Goal: Register for event/course

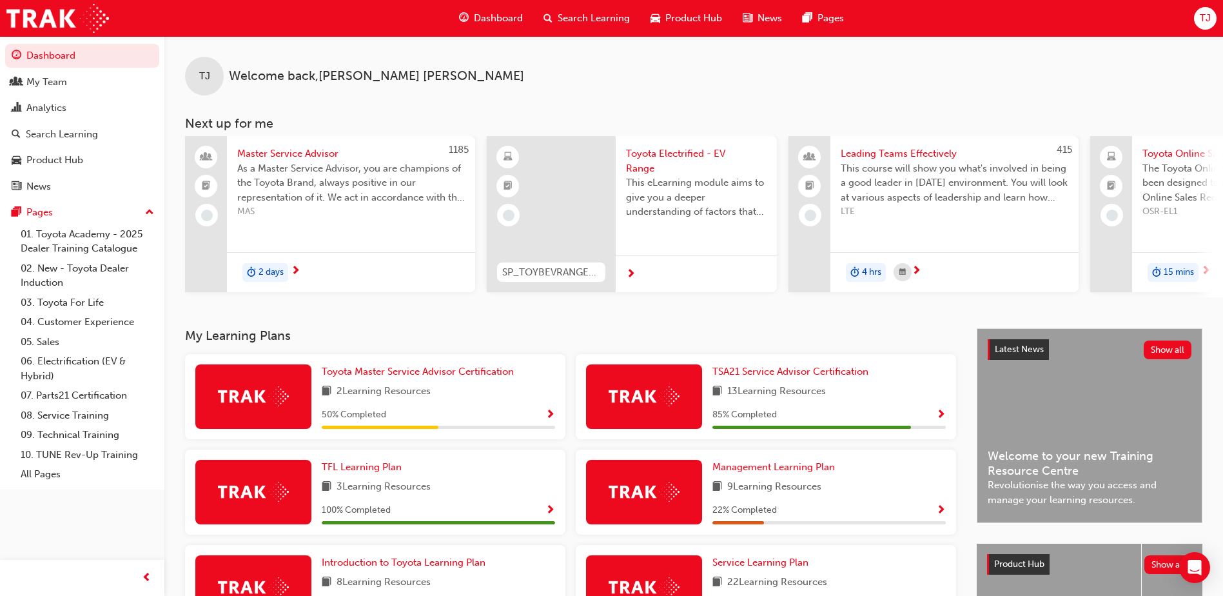
click at [594, 14] on span "Search Learning" at bounding box center [594, 18] width 72 height 15
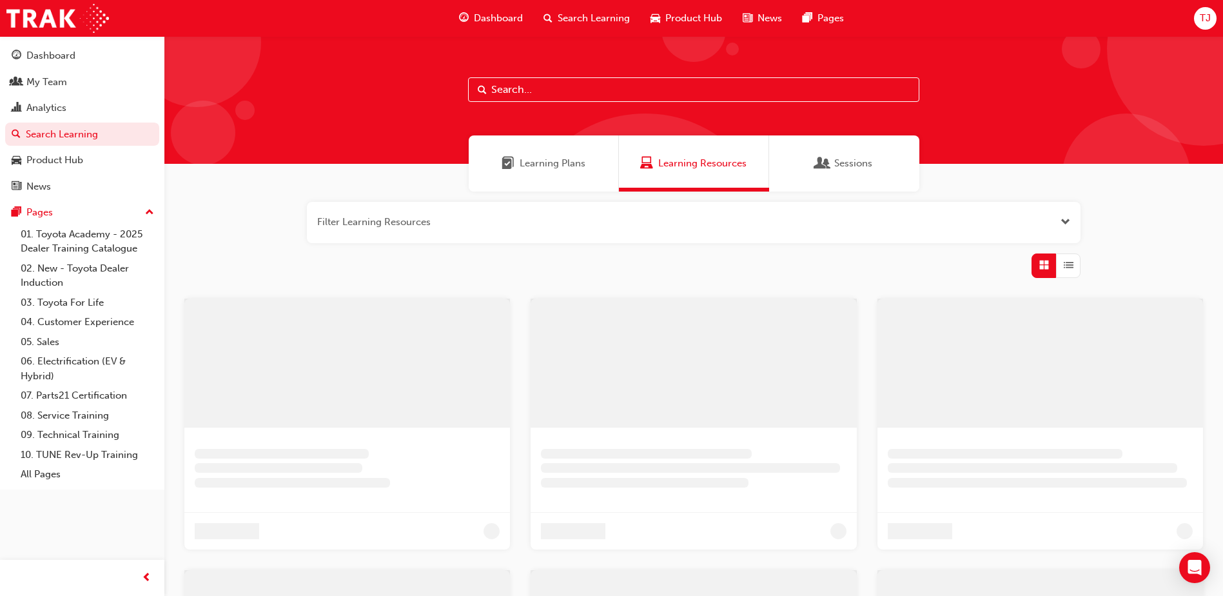
click at [592, 92] on input "text" at bounding box center [693, 89] width 451 height 24
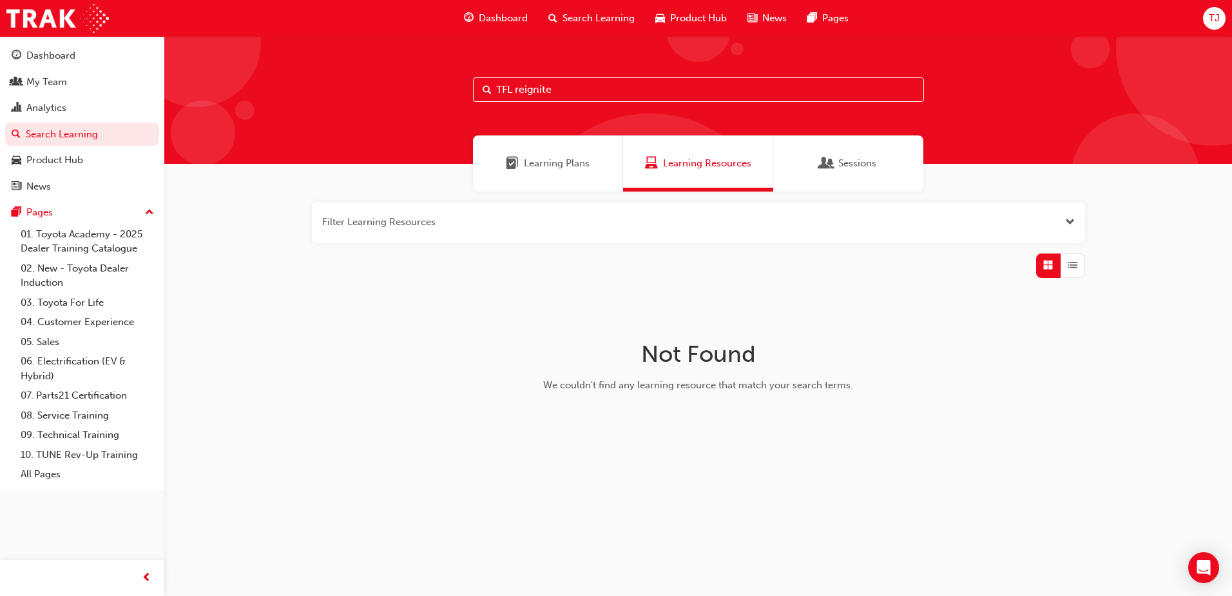
click at [593, 84] on input "TFL reignite" at bounding box center [698, 89] width 451 height 24
type input "T"
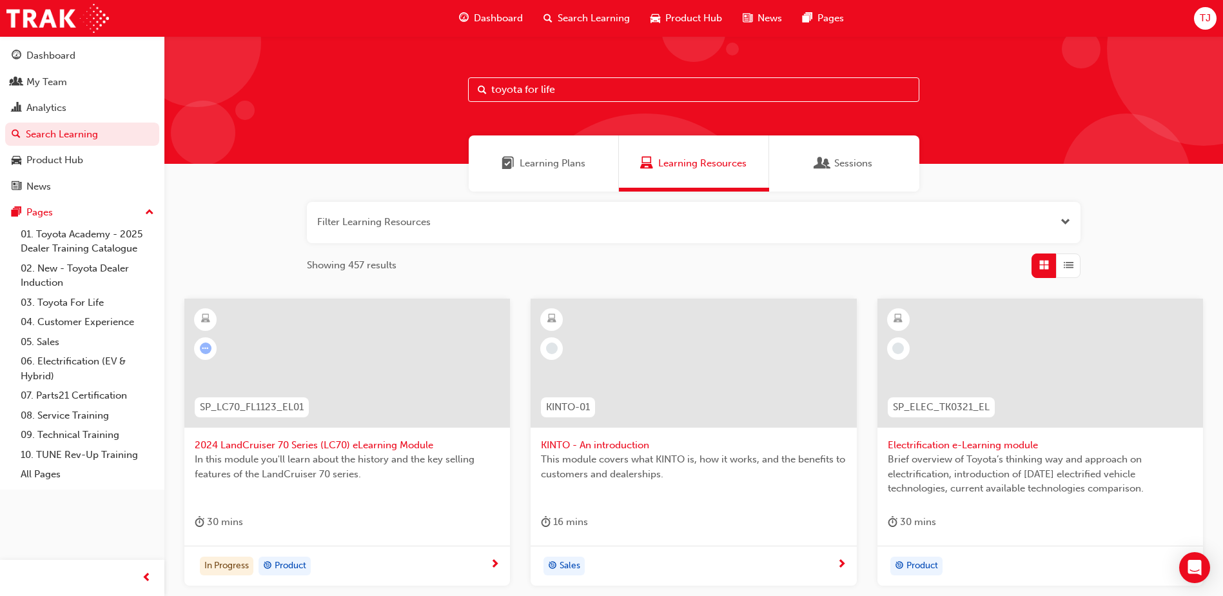
type input "toyota for life"
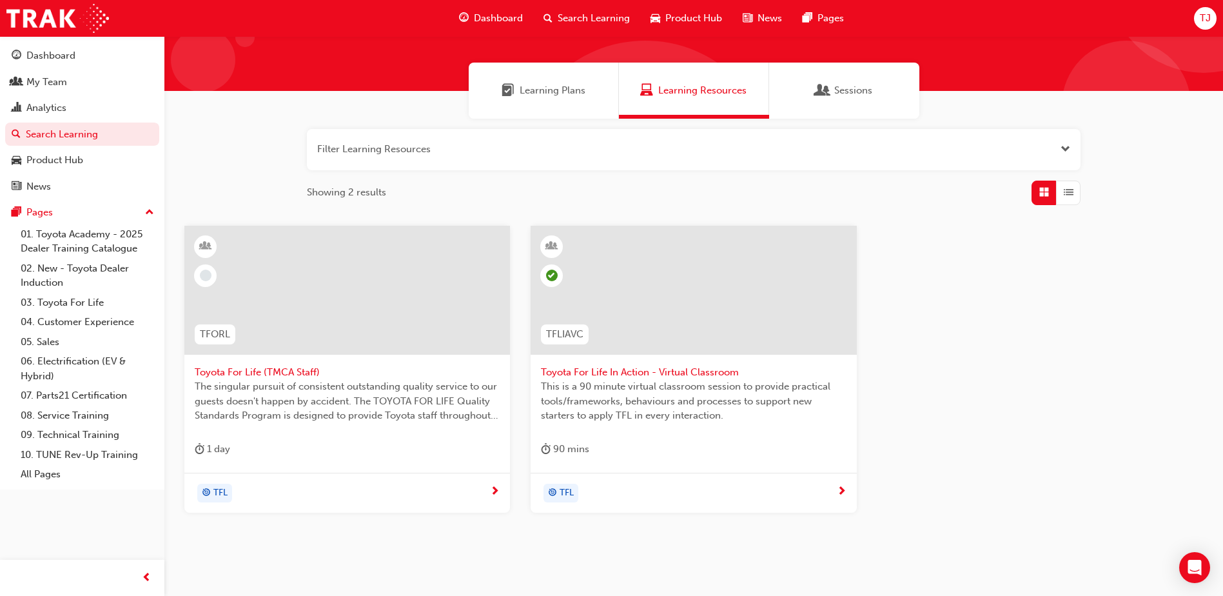
scroll to position [50, 0]
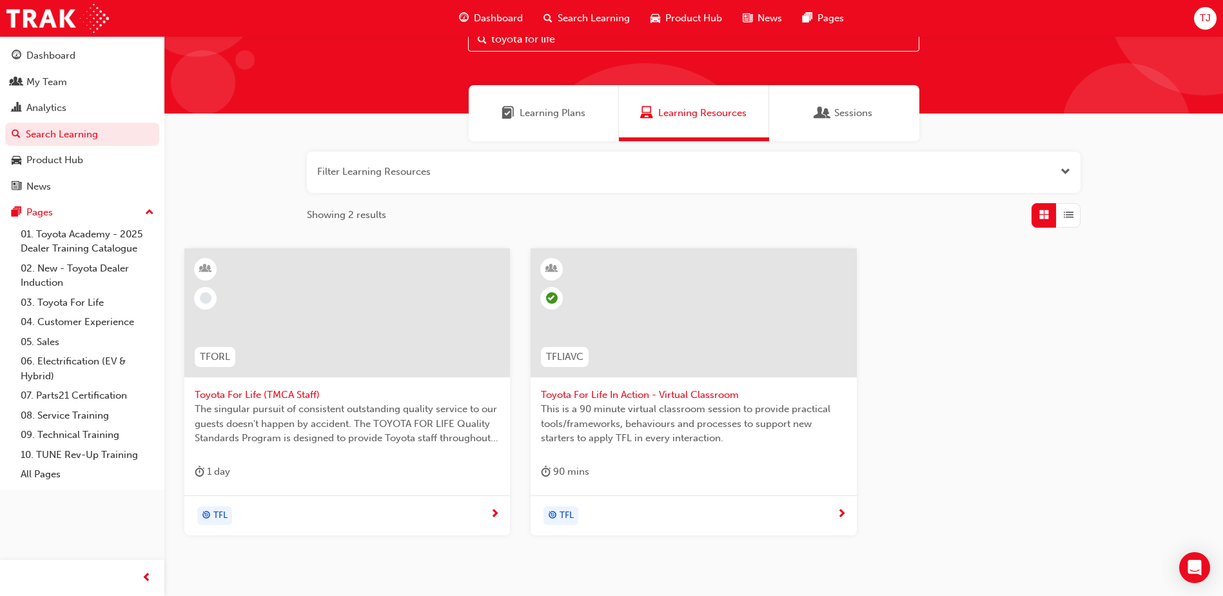
click at [599, 353] on div at bounding box center [693, 312] width 326 height 129
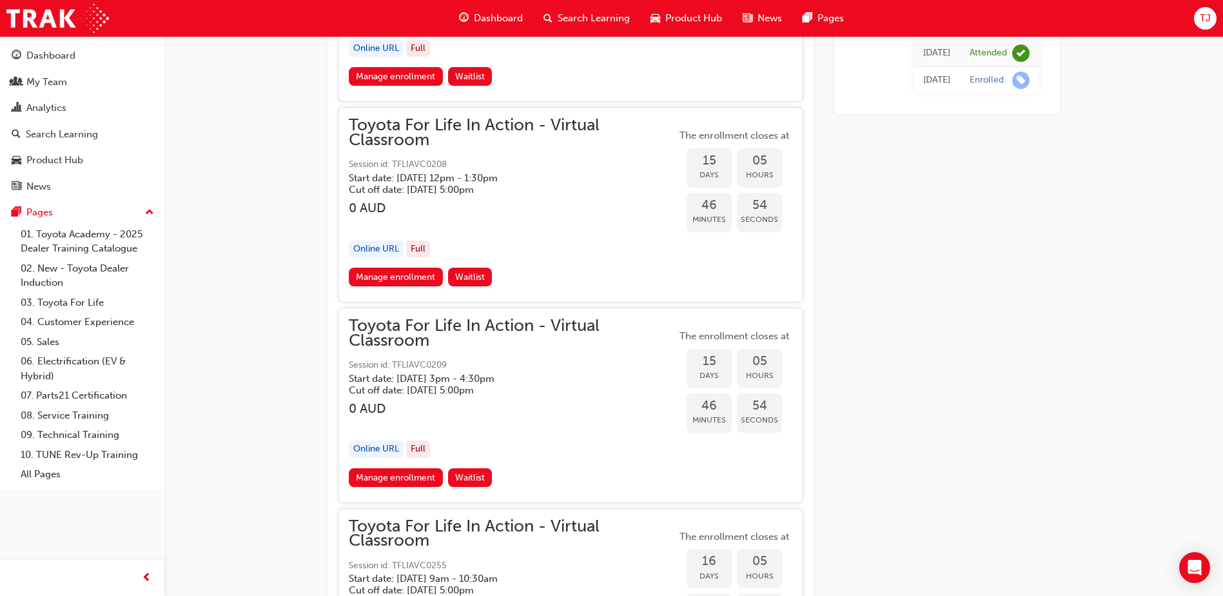
scroll to position [7349, 0]
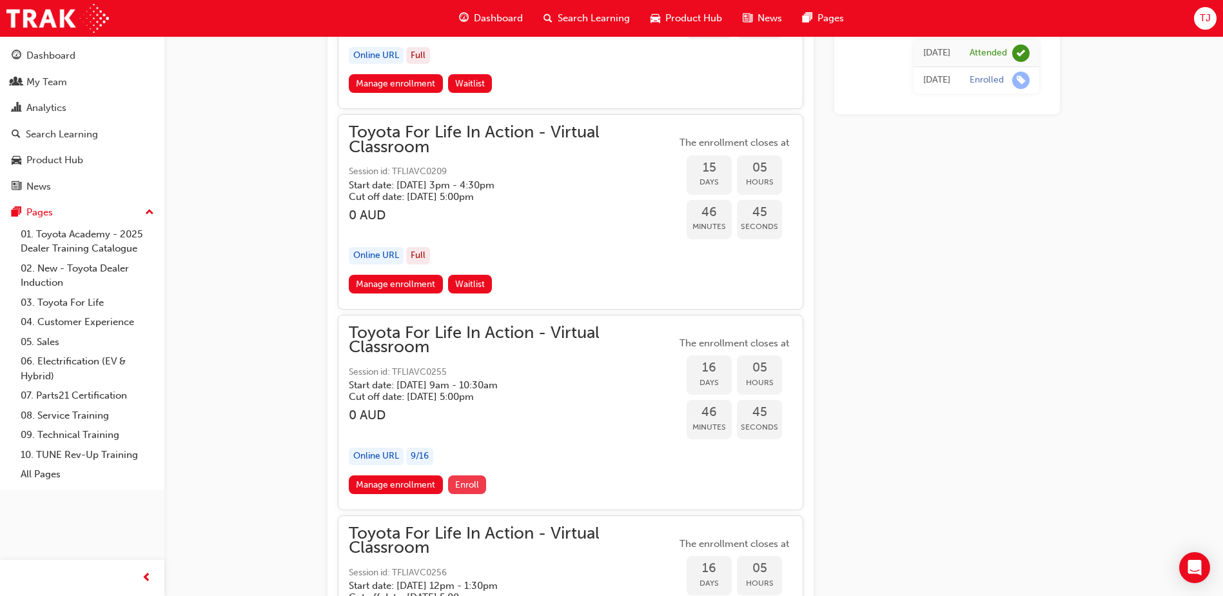
click at [453, 483] on button "Enroll" at bounding box center [467, 484] width 39 height 19
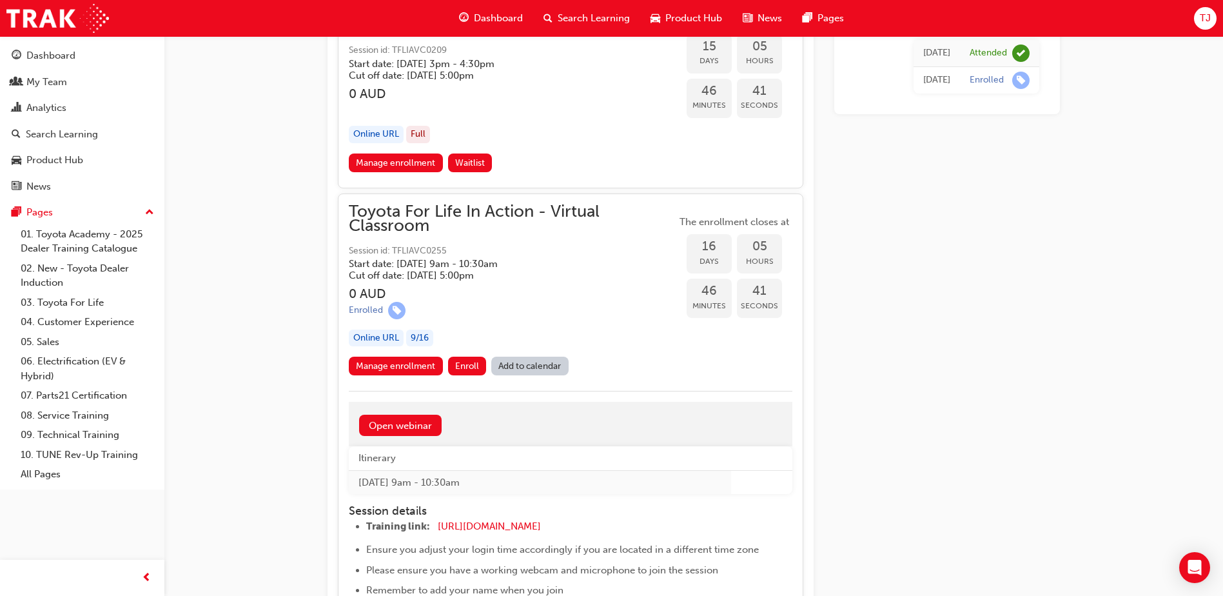
scroll to position [7478, 0]
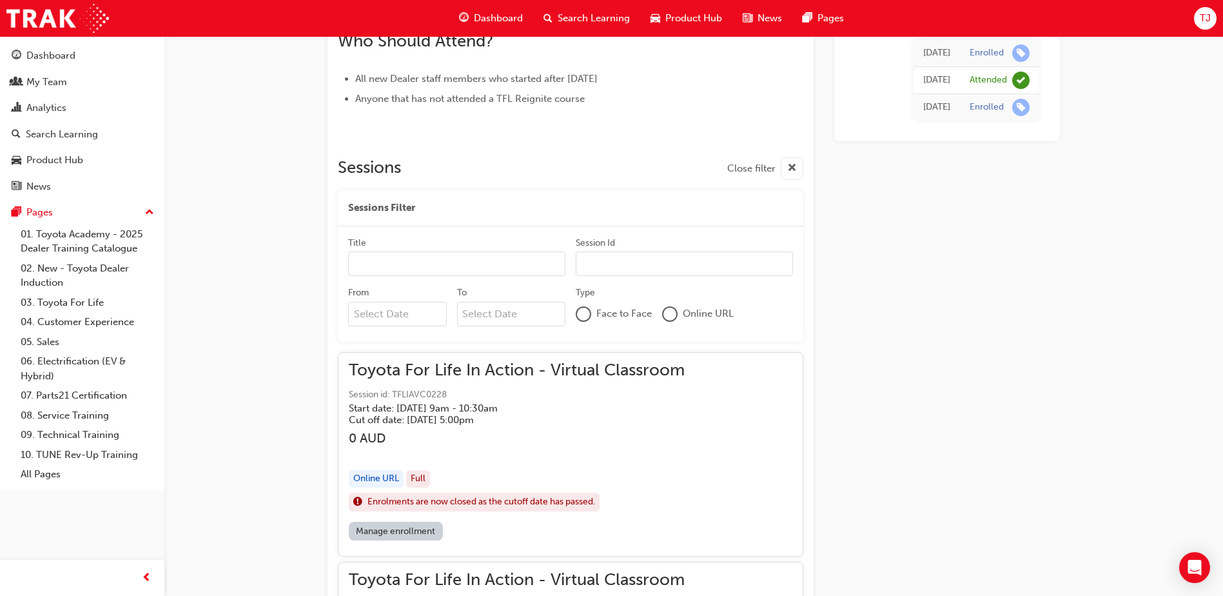
scroll to position [658, 0]
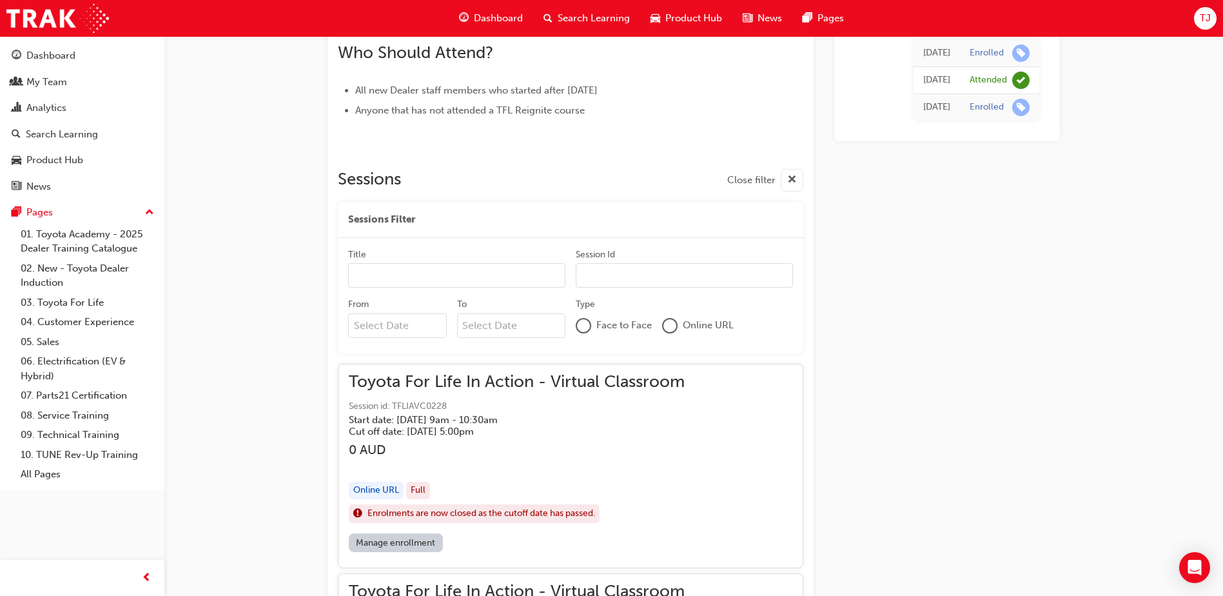
click at [440, 277] on input "Title" at bounding box center [456, 275] width 217 height 24
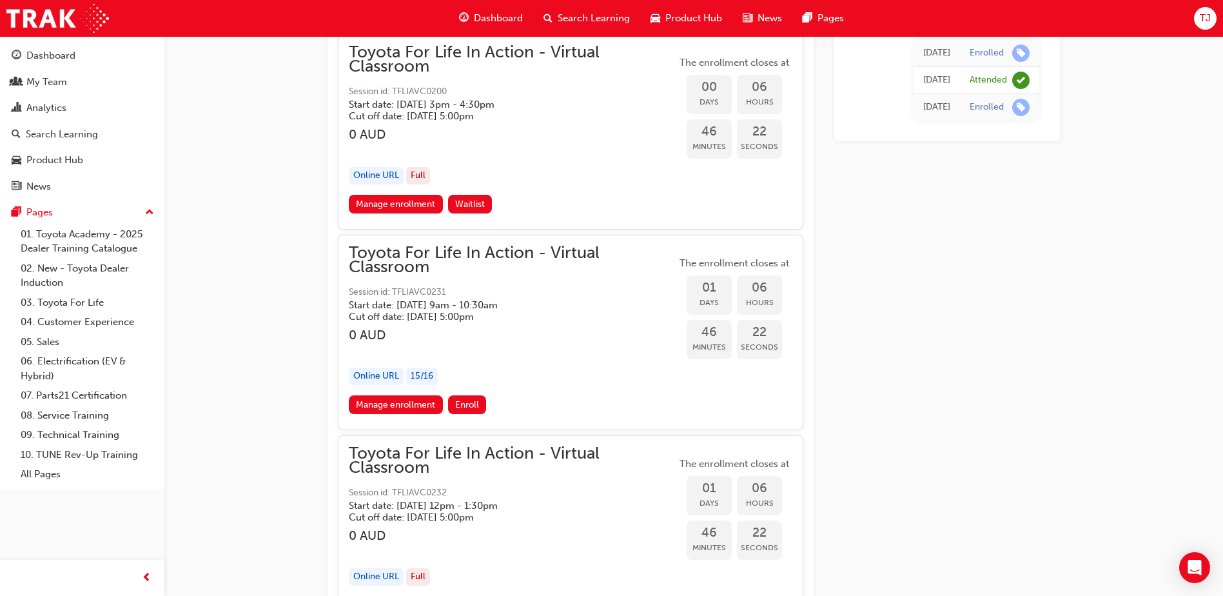
scroll to position [1998, 0]
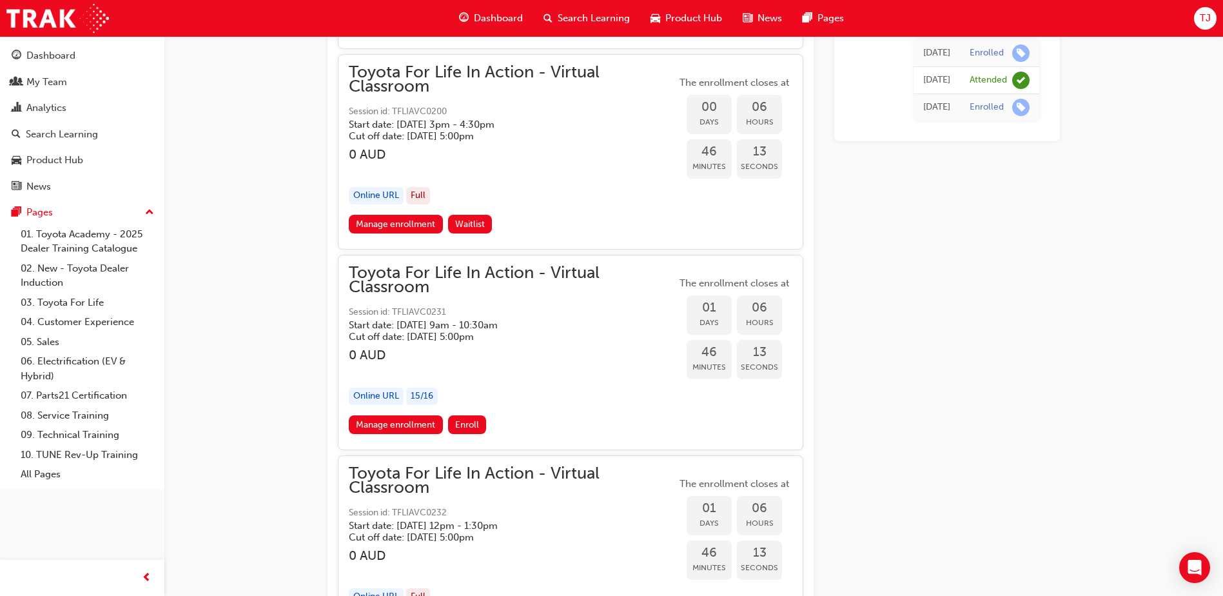
click at [466, 427] on span "Enroll" at bounding box center [467, 424] width 24 height 11
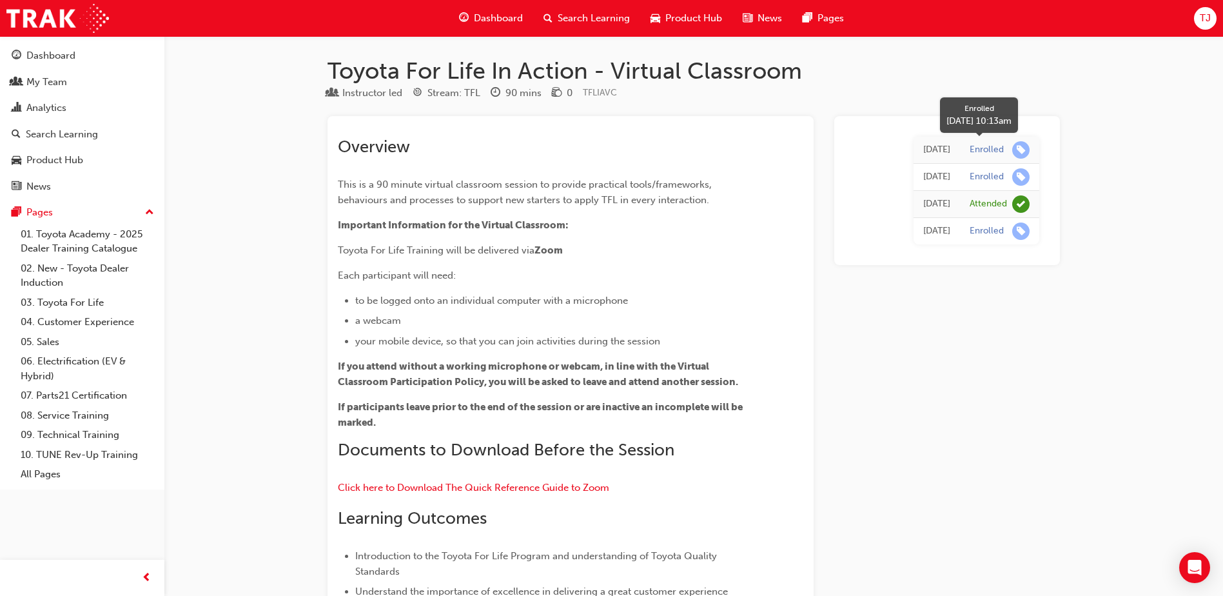
click at [1021, 144] on span "learningRecordVerb_ENROLL-icon" at bounding box center [1020, 149] width 17 height 17
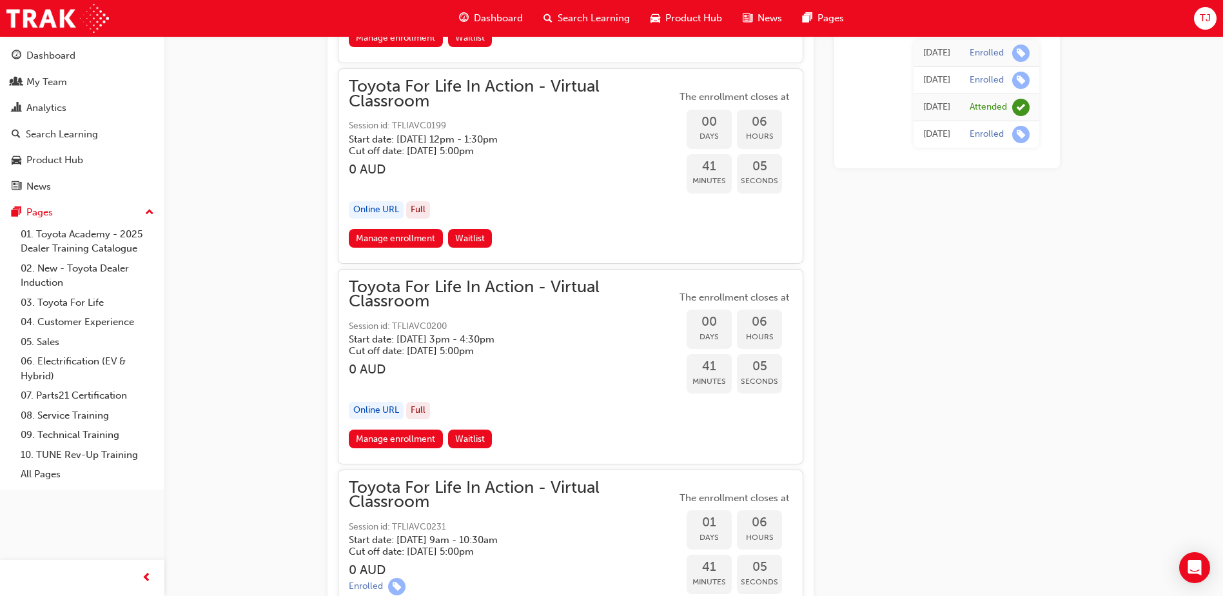
scroll to position [1805, 0]
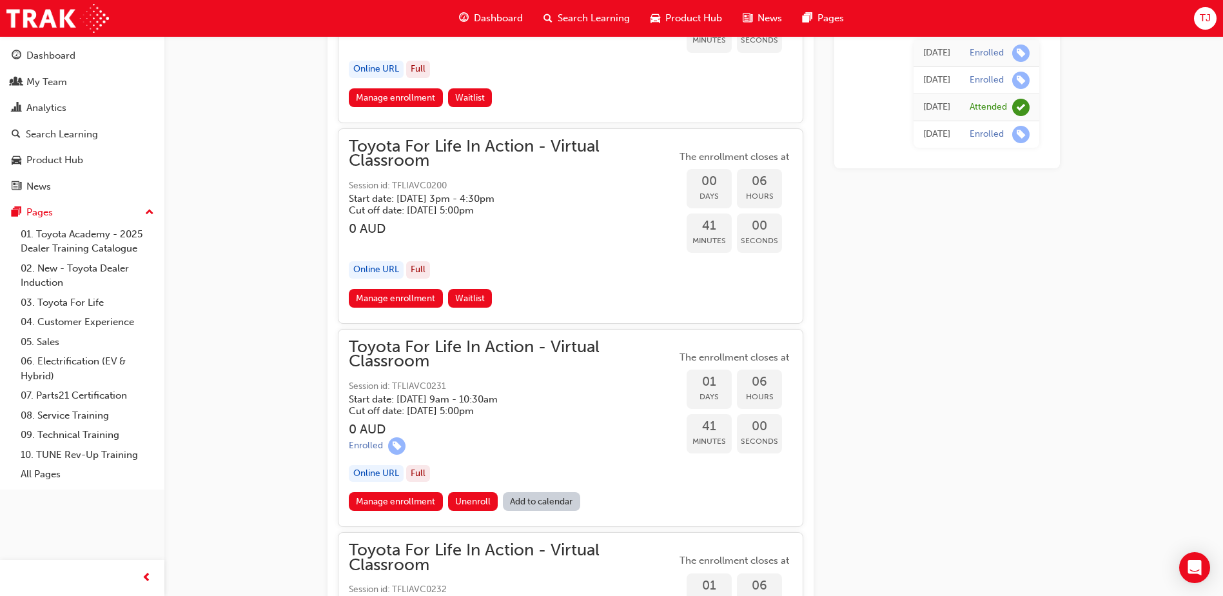
scroll to position [1934, 0]
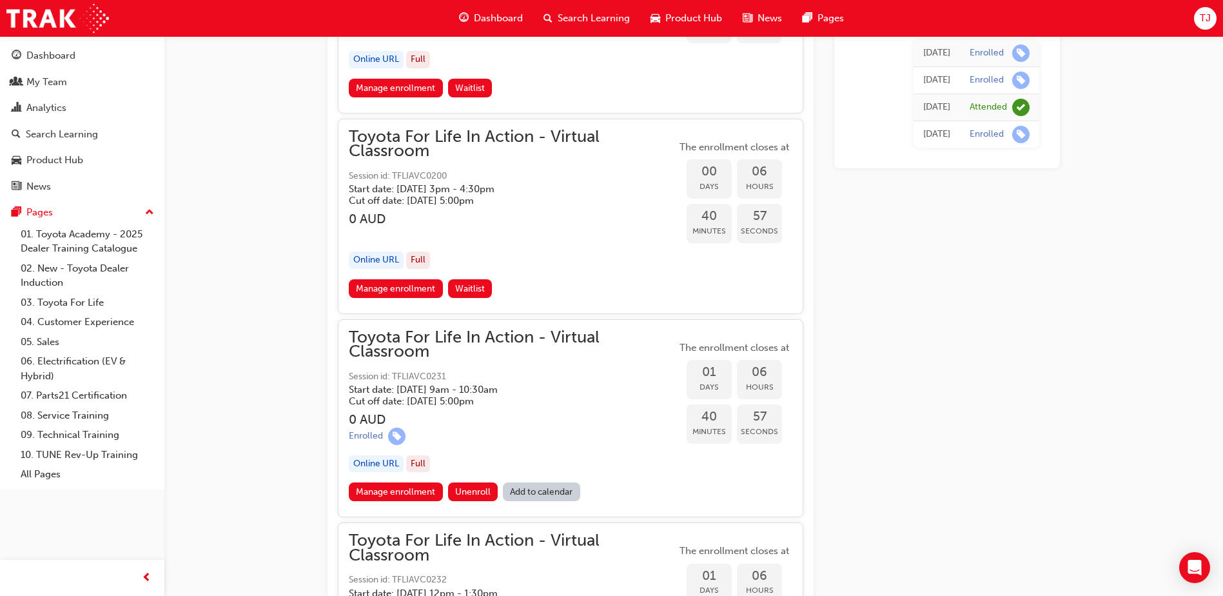
click at [409, 491] on link "Manage enrollment" at bounding box center [396, 491] width 94 height 19
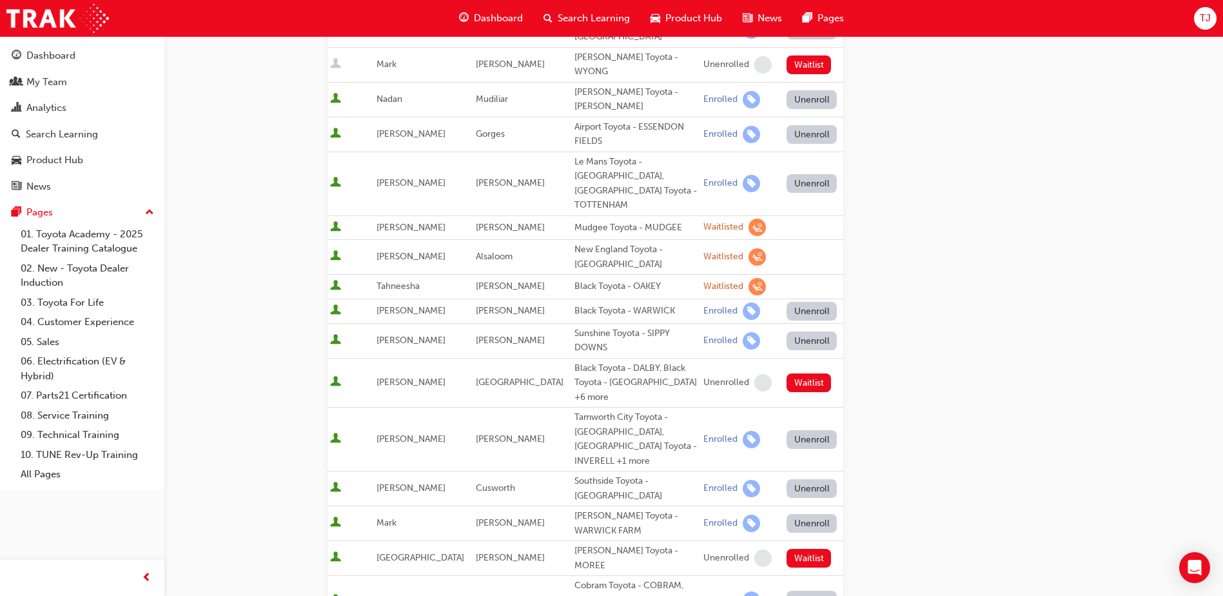
scroll to position [838, 0]
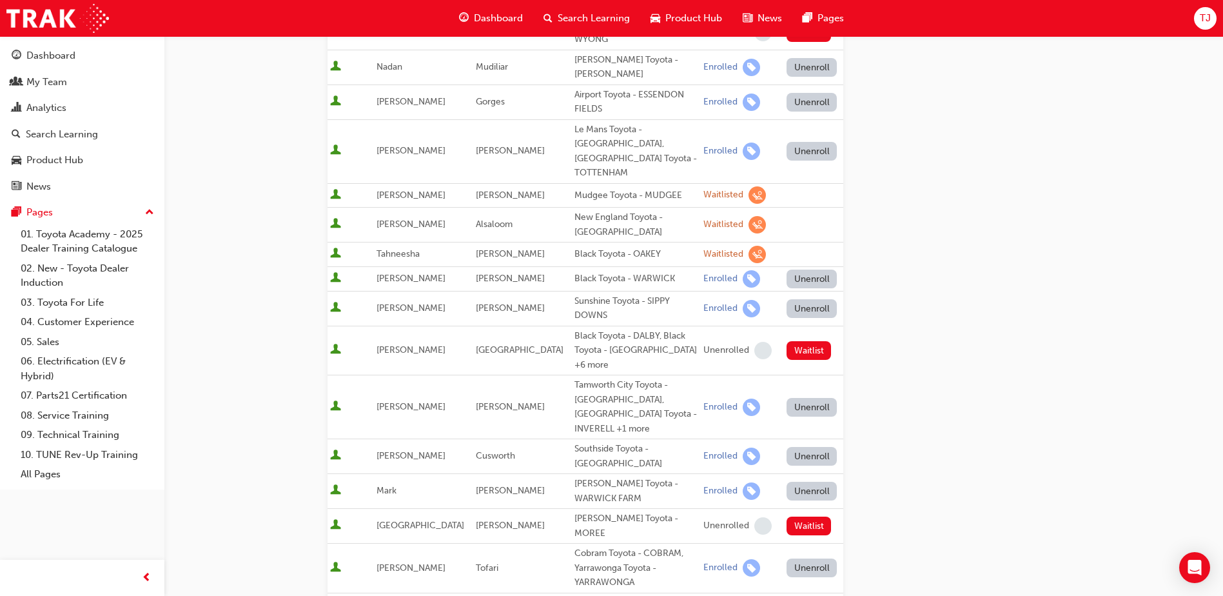
click at [795, 398] on button "Unenroll" at bounding box center [811, 407] width 50 height 19
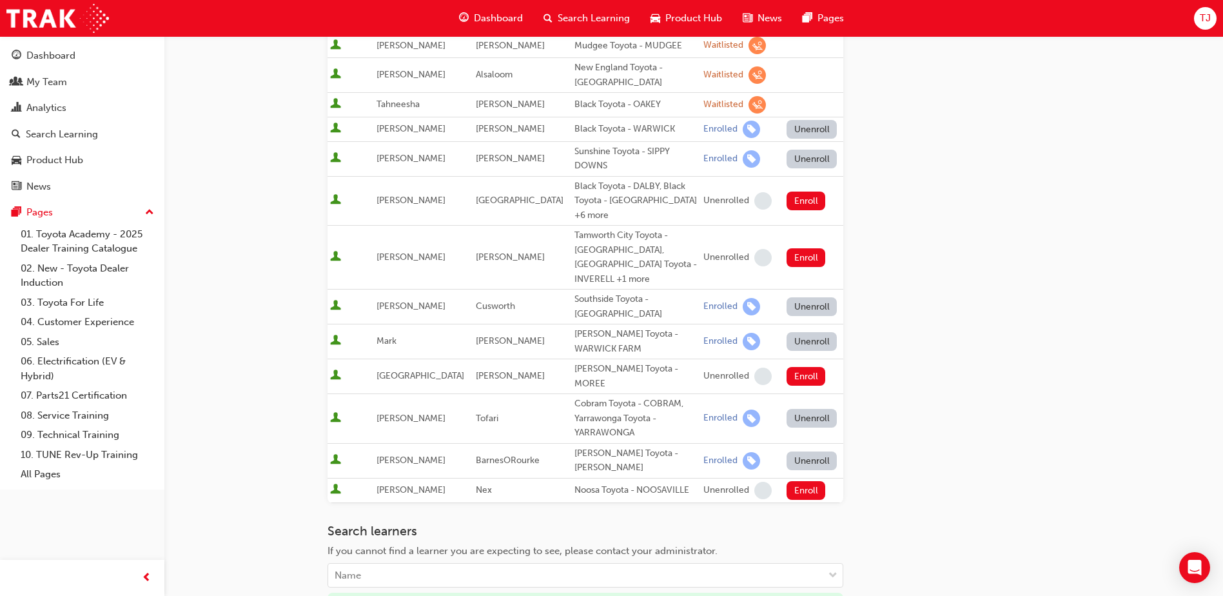
scroll to position [1031, 0]
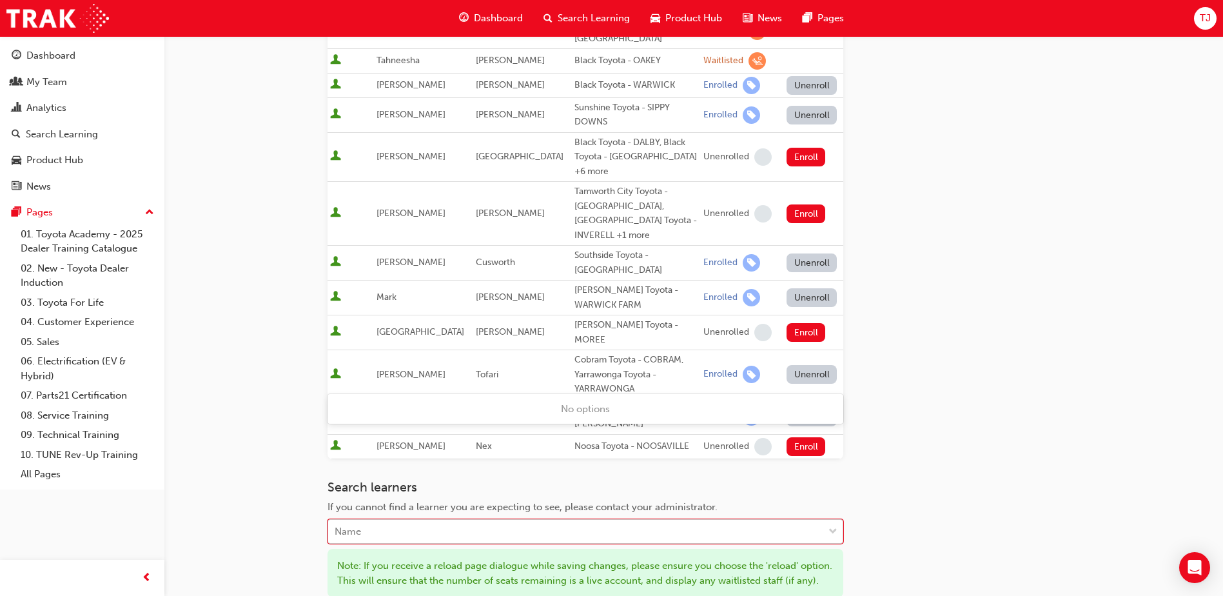
click at [400, 520] on div "Name" at bounding box center [575, 531] width 495 height 23
type input "zac"
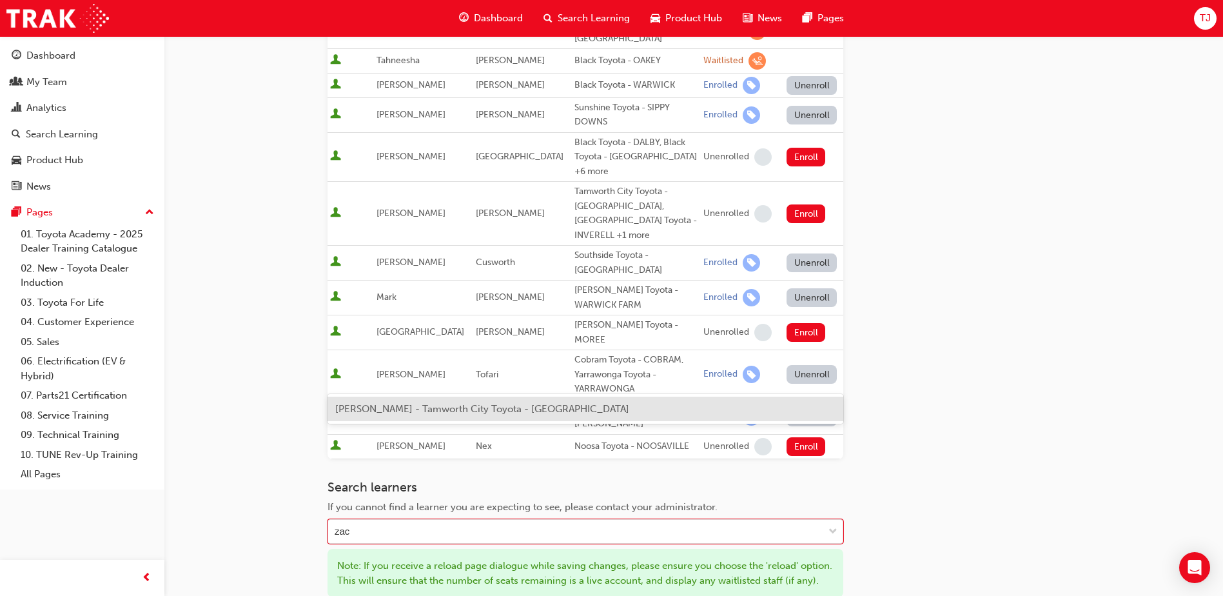
click at [421, 411] on span "Zac Kelly - Tamworth City Toyota - TAMWORTH" at bounding box center [482, 409] width 294 height 12
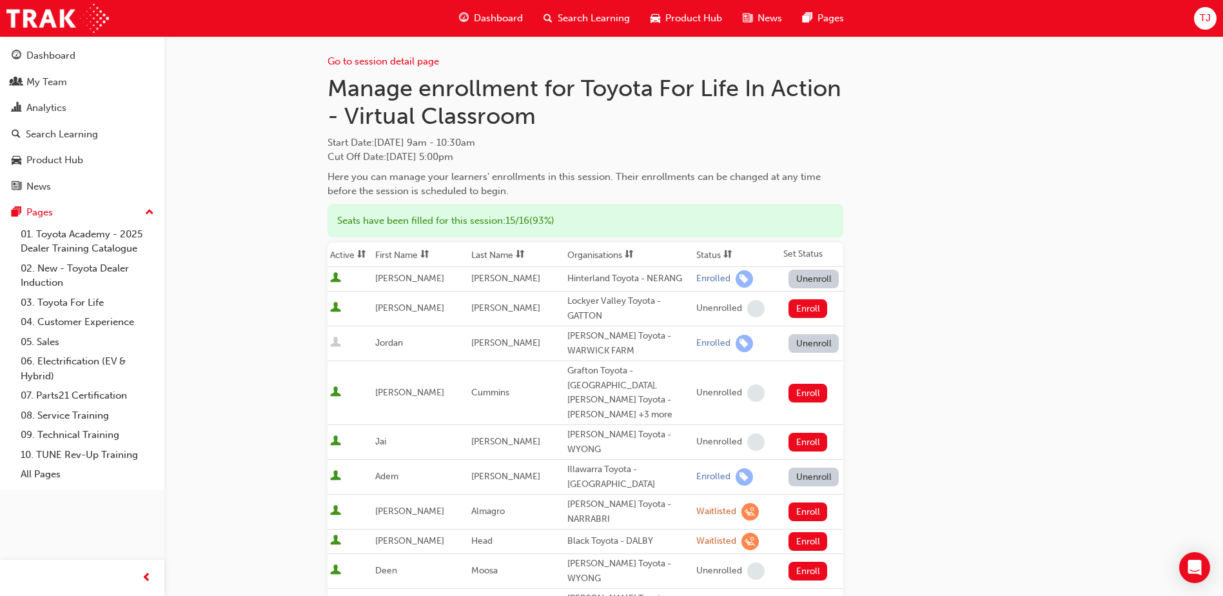
scroll to position [0, 0]
